Goal: Information Seeking & Learning: Learn about a topic

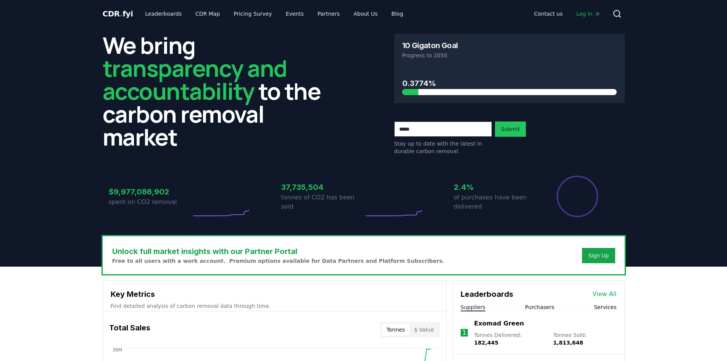
scroll to position [67, 0]
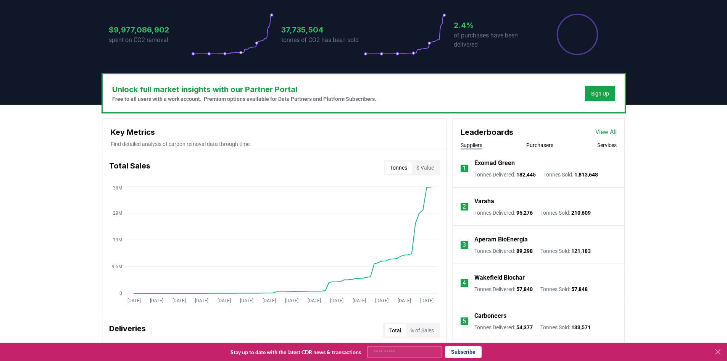
drag, startPoint x: 32, startPoint y: 132, endPoint x: 35, endPoint y: 139, distance: 8.5
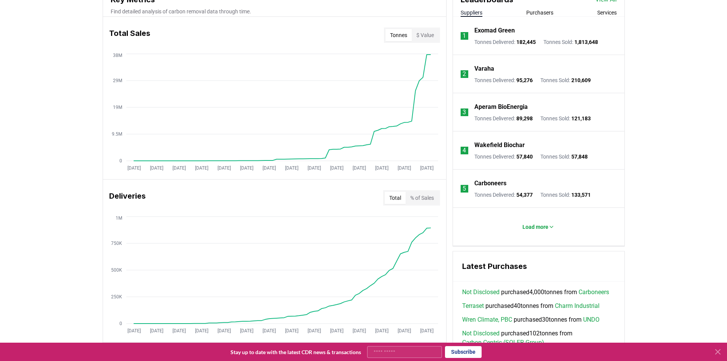
drag, startPoint x: 42, startPoint y: 164, endPoint x: 45, endPoint y: 180, distance: 16.1
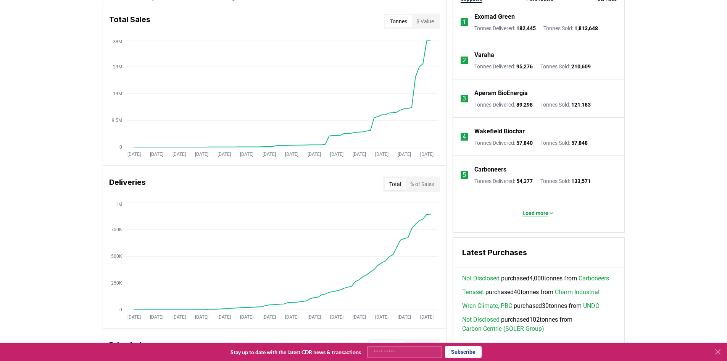
click at [532, 215] on p "Load more" at bounding box center [536, 213] width 26 height 8
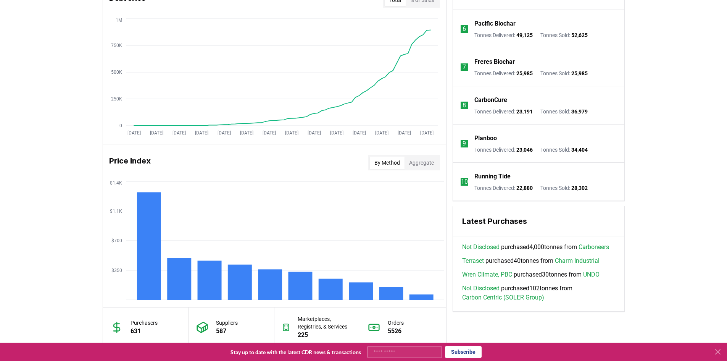
drag, startPoint x: 694, startPoint y: 198, endPoint x: 694, endPoint y: 217, distance: 19.1
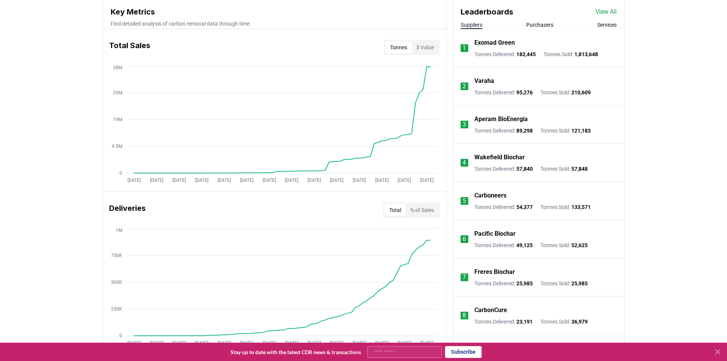
drag, startPoint x: 686, startPoint y: 250, endPoint x: 680, endPoint y: 204, distance: 46.5
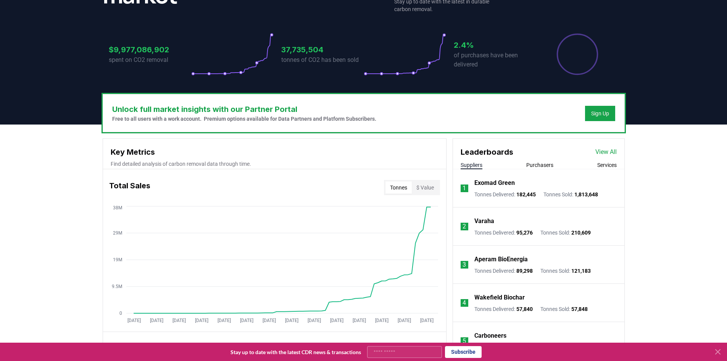
drag, startPoint x: 671, startPoint y: 185, endPoint x: 670, endPoint y: 181, distance: 4.3
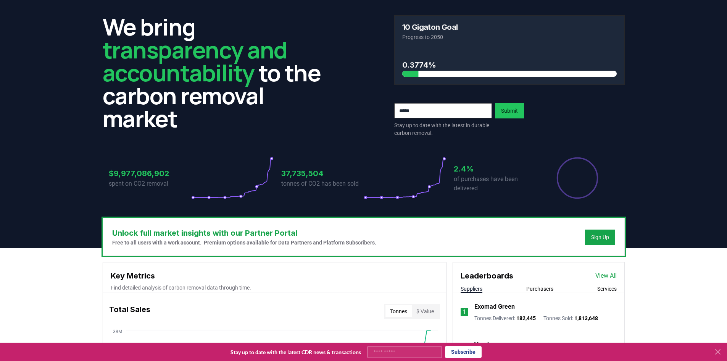
scroll to position [0, 0]
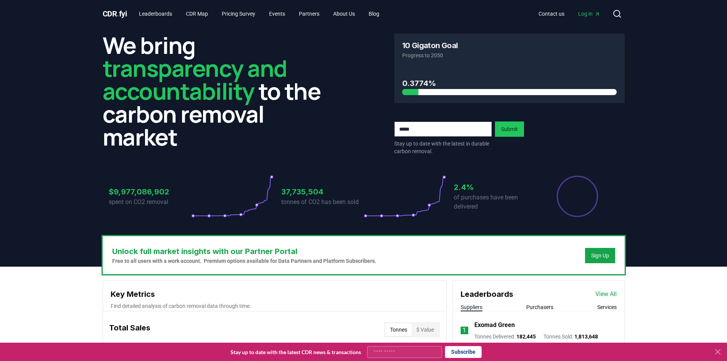
drag, startPoint x: 661, startPoint y: 232, endPoint x: 659, endPoint y: 179, distance: 53.1
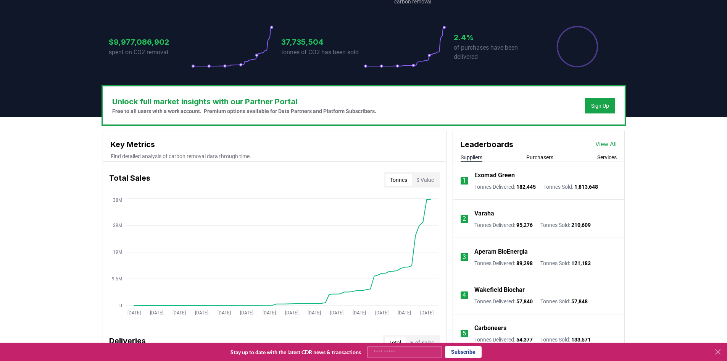
drag, startPoint x: 670, startPoint y: 232, endPoint x: 673, endPoint y: 245, distance: 13.2
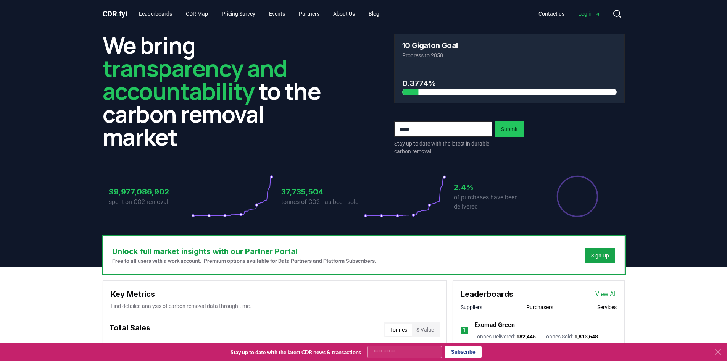
drag, startPoint x: 82, startPoint y: 249, endPoint x: 87, endPoint y: 161, distance: 88.3
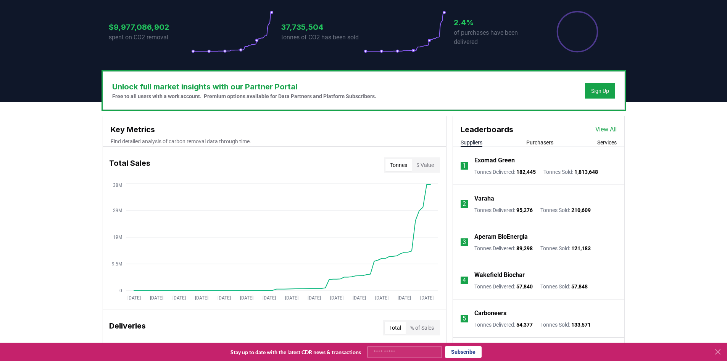
drag, startPoint x: 91, startPoint y: 197, endPoint x: 92, endPoint y: 202, distance: 5.1
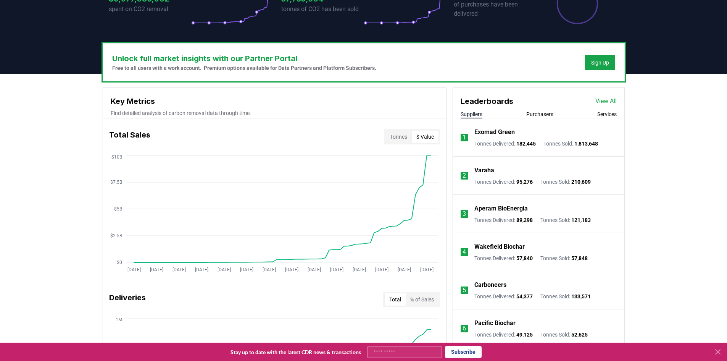
click at [423, 131] on button "$ Value" at bounding box center [425, 137] width 27 height 12
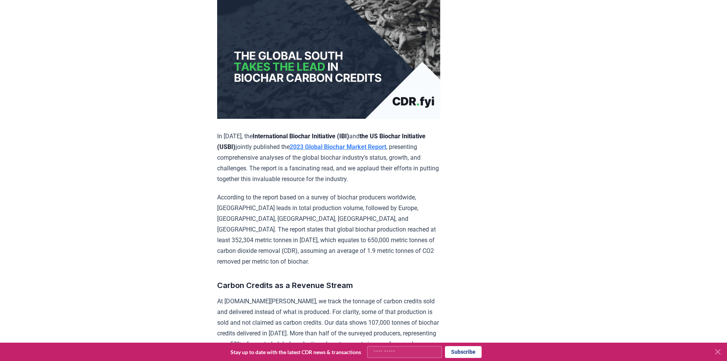
scroll to position [206, 0]
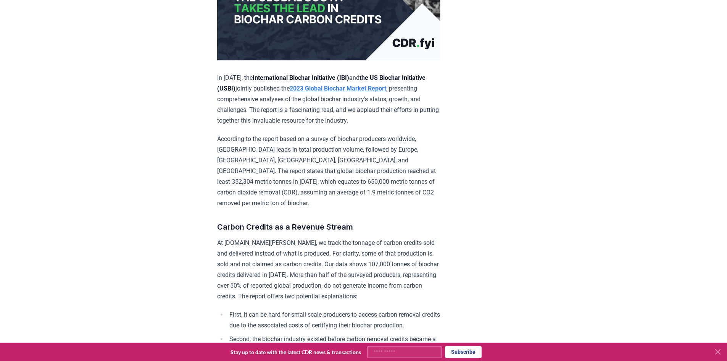
drag, startPoint x: 182, startPoint y: 223, endPoint x: 184, endPoint y: 250, distance: 27.2
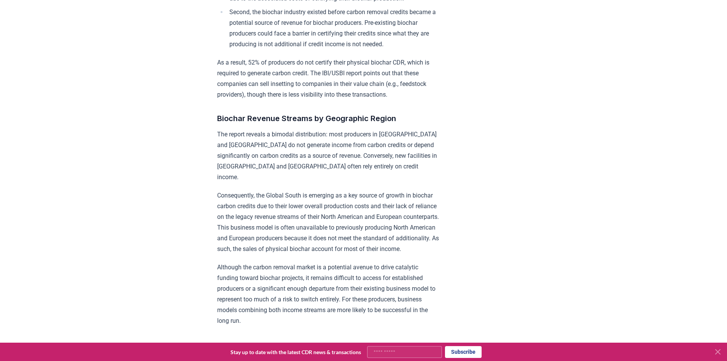
drag, startPoint x: 196, startPoint y: 186, endPoint x: 202, endPoint y: 236, distance: 49.9
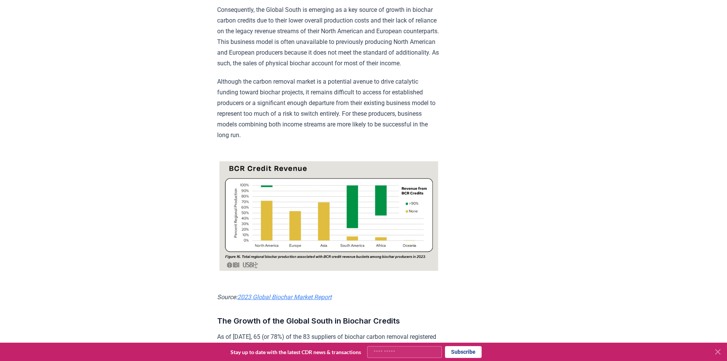
drag, startPoint x: 189, startPoint y: 173, endPoint x: 197, endPoint y: 217, distance: 45.0
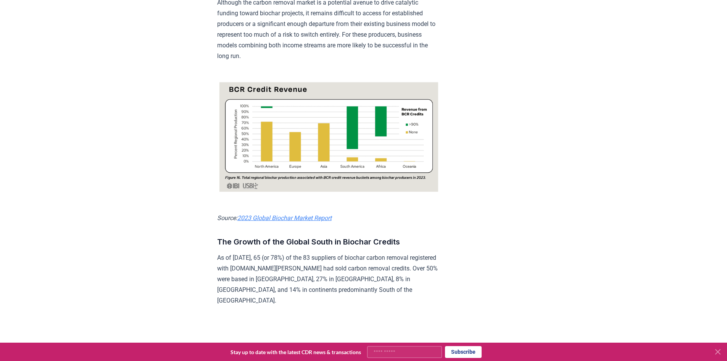
scroll to position [828, 0]
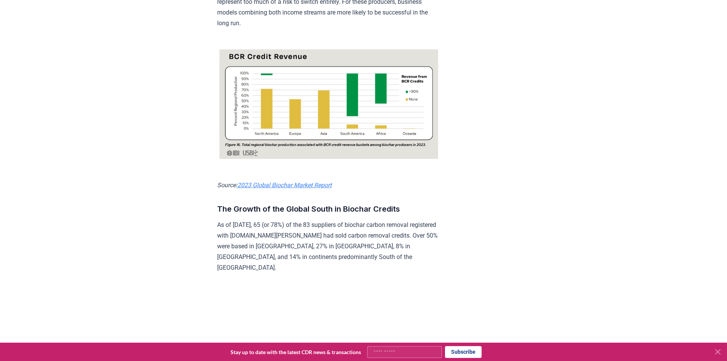
drag, startPoint x: 185, startPoint y: 174, endPoint x: 191, endPoint y: 209, distance: 35.3
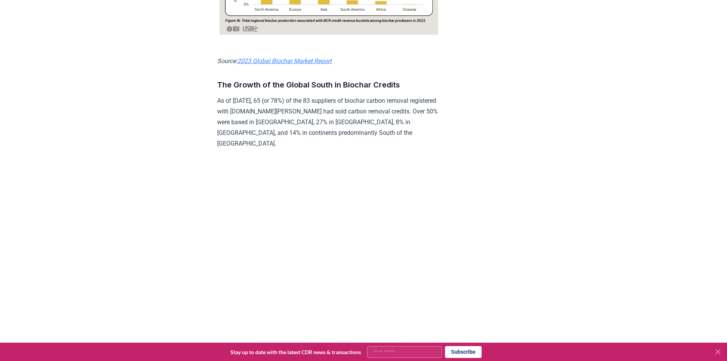
scroll to position [995, 0]
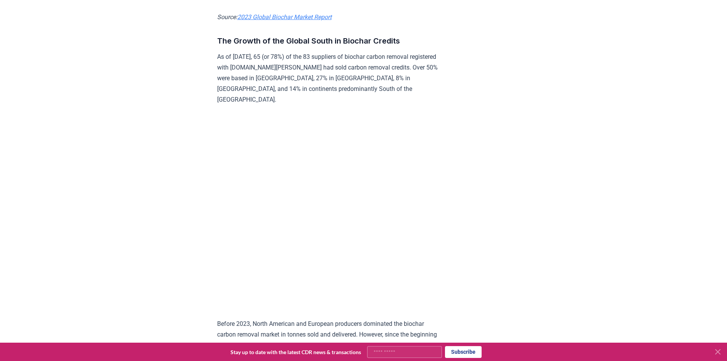
drag, startPoint x: 191, startPoint y: 195, endPoint x: 197, endPoint y: 234, distance: 39.8
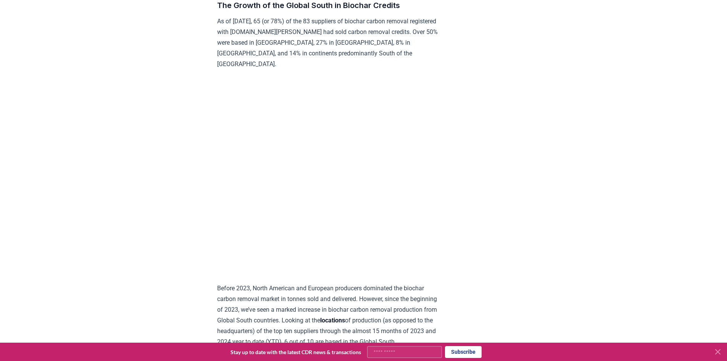
scroll to position [1038, 0]
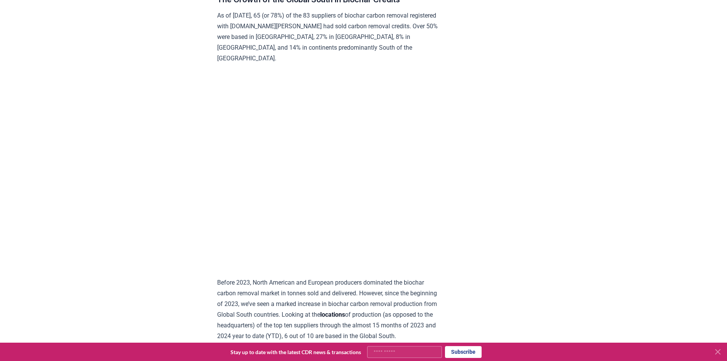
drag, startPoint x: 178, startPoint y: 173, endPoint x: 184, endPoint y: 197, distance: 24.7
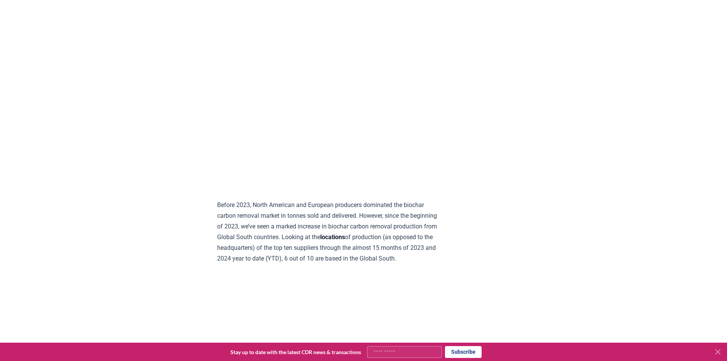
drag, startPoint x: 99, startPoint y: 142, endPoint x: 101, endPoint y: 155, distance: 12.4
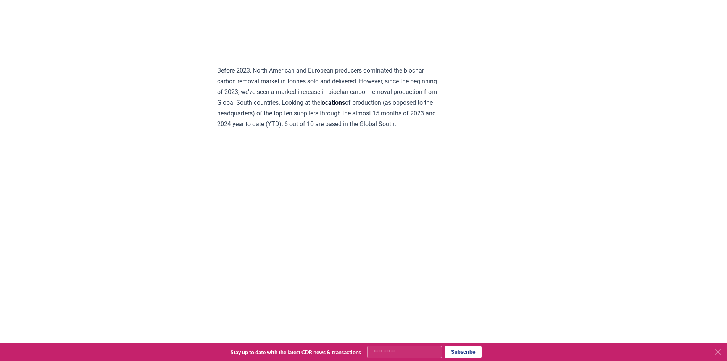
scroll to position [1294, 0]
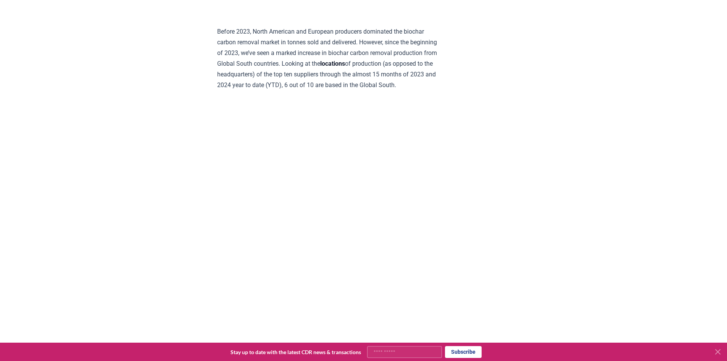
drag, startPoint x: 110, startPoint y: 159, endPoint x: 111, endPoint y: 163, distance: 4.4
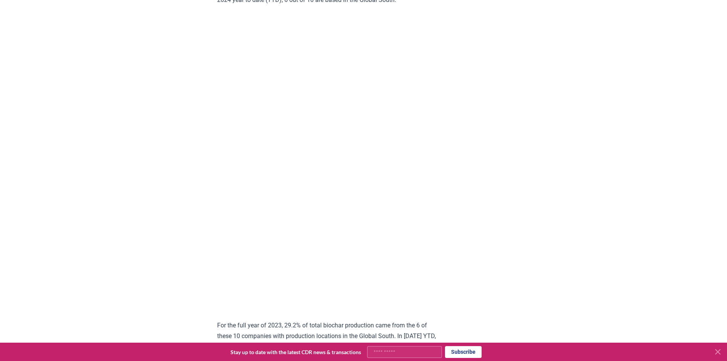
scroll to position [1393, 0]
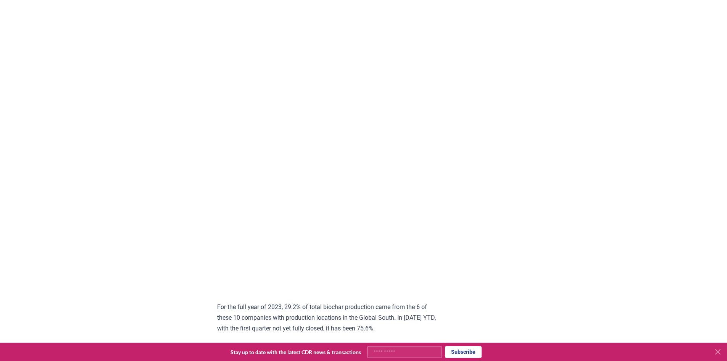
drag, startPoint x: 119, startPoint y: 177, endPoint x: 123, endPoint y: 187, distance: 11.0
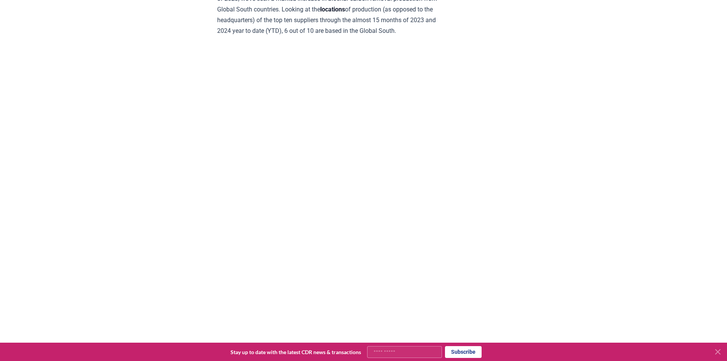
scroll to position [1274, 0]
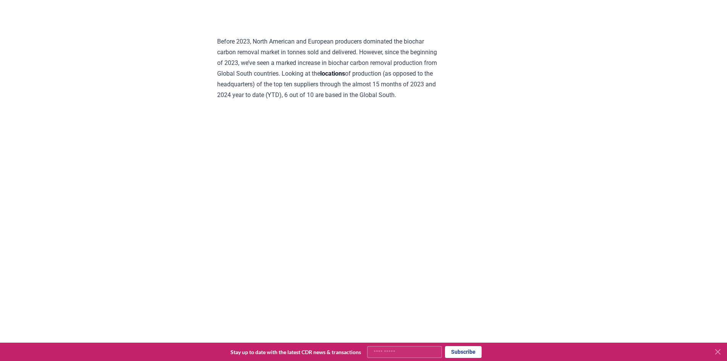
drag, startPoint x: 120, startPoint y: 187, endPoint x: 122, endPoint y: 151, distance: 36.3
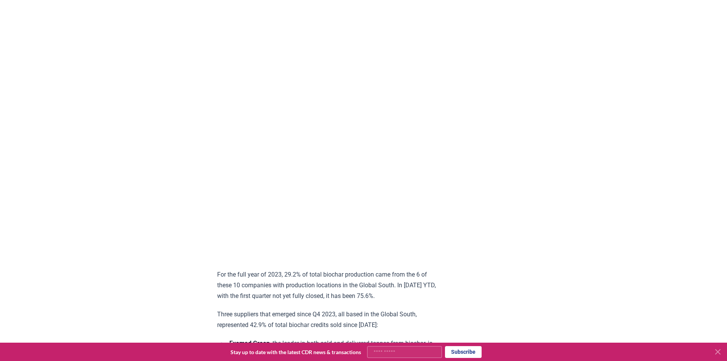
drag, startPoint x: 124, startPoint y: 153, endPoint x: 128, endPoint y: 167, distance: 14.5
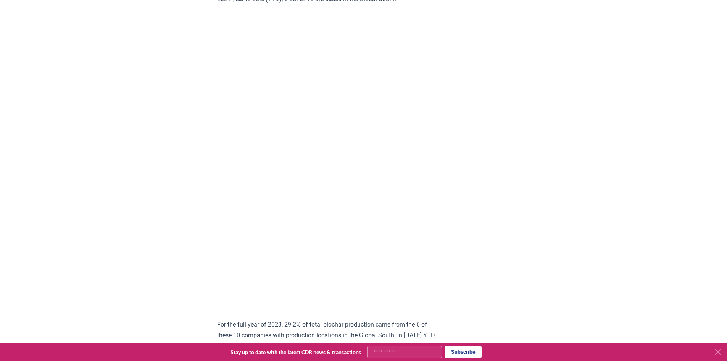
drag, startPoint x: 128, startPoint y: 167, endPoint x: 126, endPoint y: 126, distance: 40.9
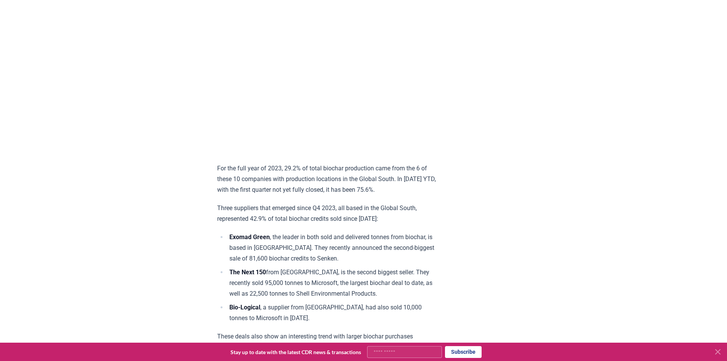
scroll to position [1564, 0]
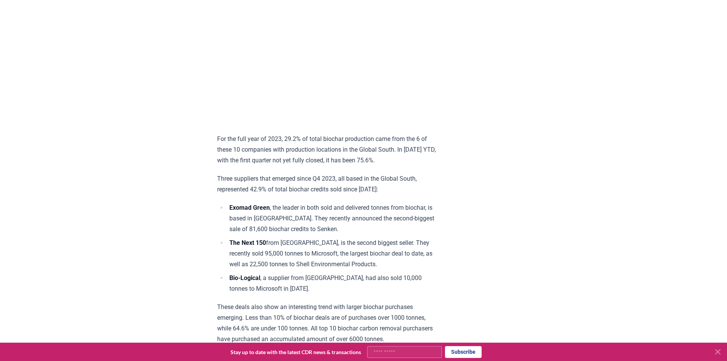
drag, startPoint x: 134, startPoint y: 158, endPoint x: 140, endPoint y: 182, distance: 24.2
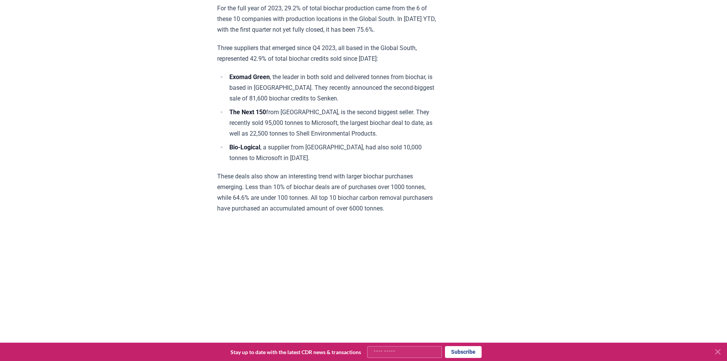
drag, startPoint x: 145, startPoint y: 186, endPoint x: 146, endPoint y: 195, distance: 10.0
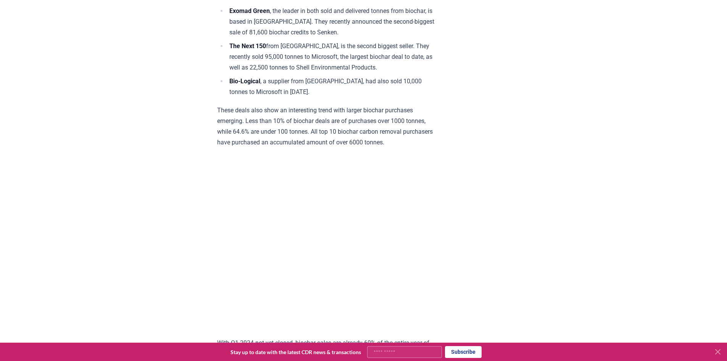
scroll to position [1778, 0]
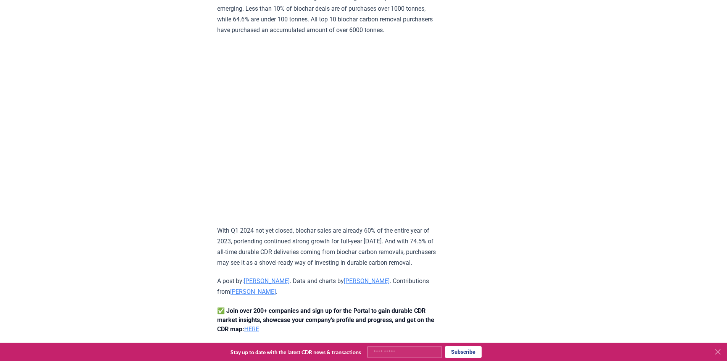
drag, startPoint x: 145, startPoint y: 173, endPoint x: 155, endPoint y: 201, distance: 30.2
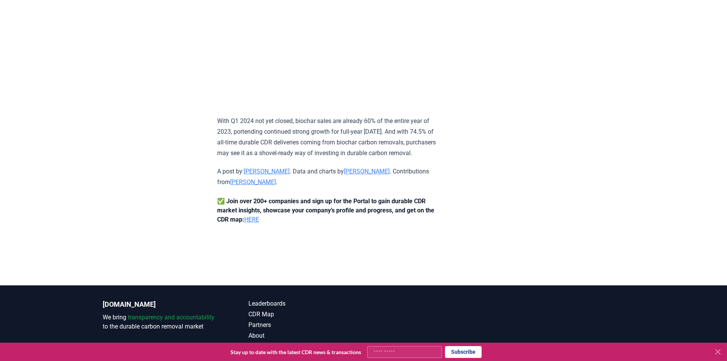
scroll to position [2009, 0]
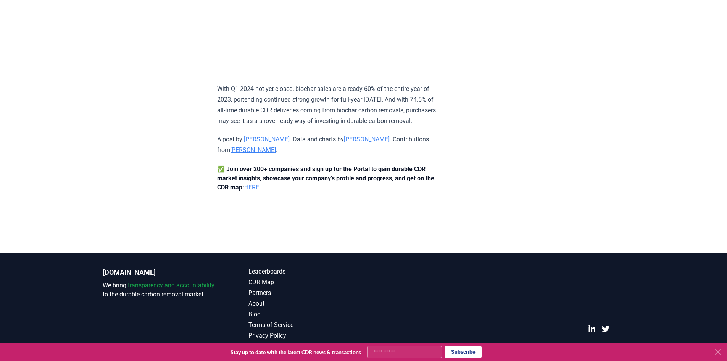
drag, startPoint x: 152, startPoint y: 186, endPoint x: 164, endPoint y: 221, distance: 36.6
